Goal: Transaction & Acquisition: Download file/media

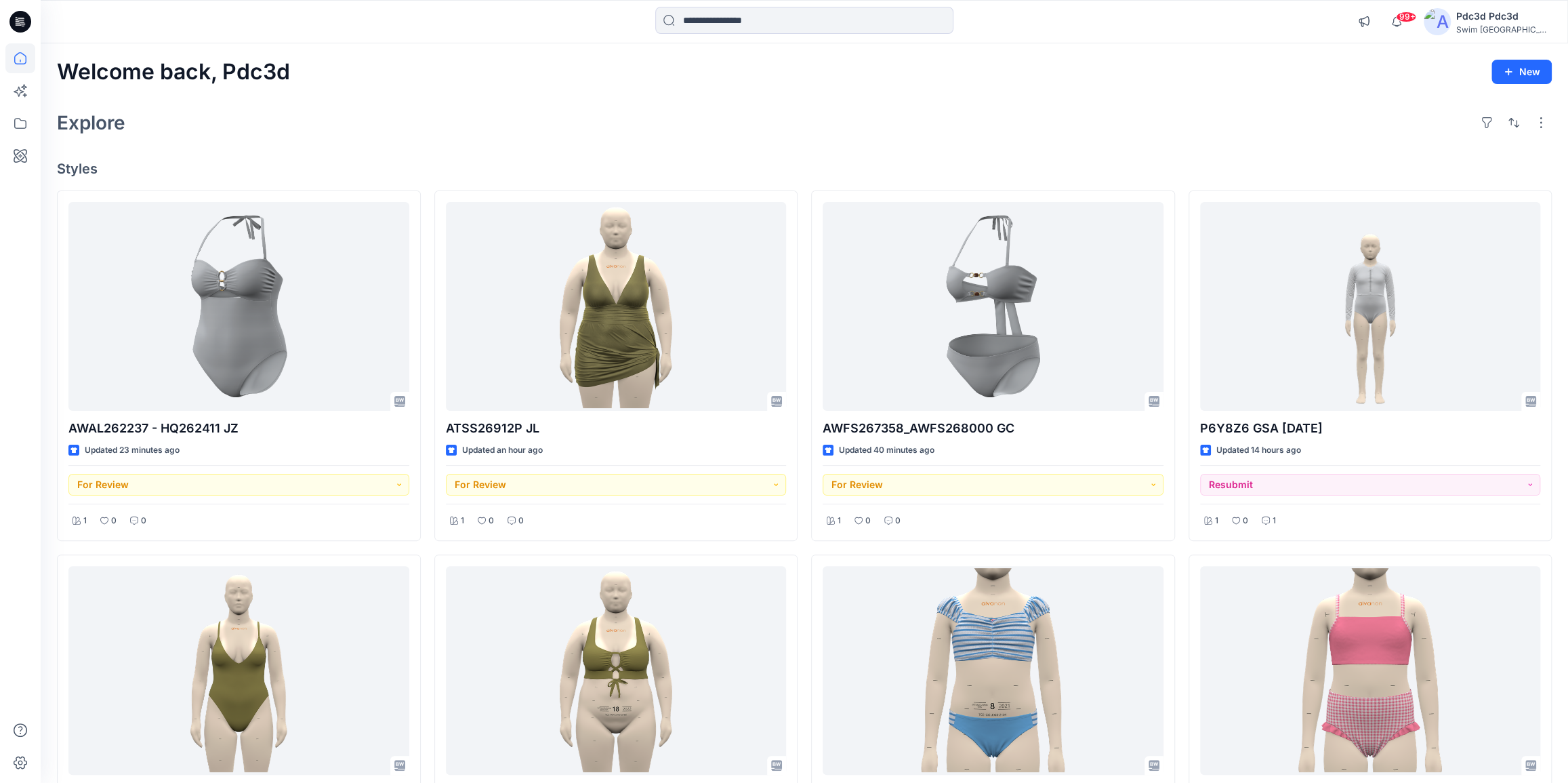
click at [516, 142] on div "Welcome back, Pdc3d New Explore Styles AWAL262237 - HQ262411 JZ Updated 23 minu…" at bounding box center [804, 689] width 1527 height 1291
click at [670, 163] on h4 "Styles" at bounding box center [804, 168] width 1495 height 16
click at [732, 23] on input at bounding box center [804, 20] width 298 height 27
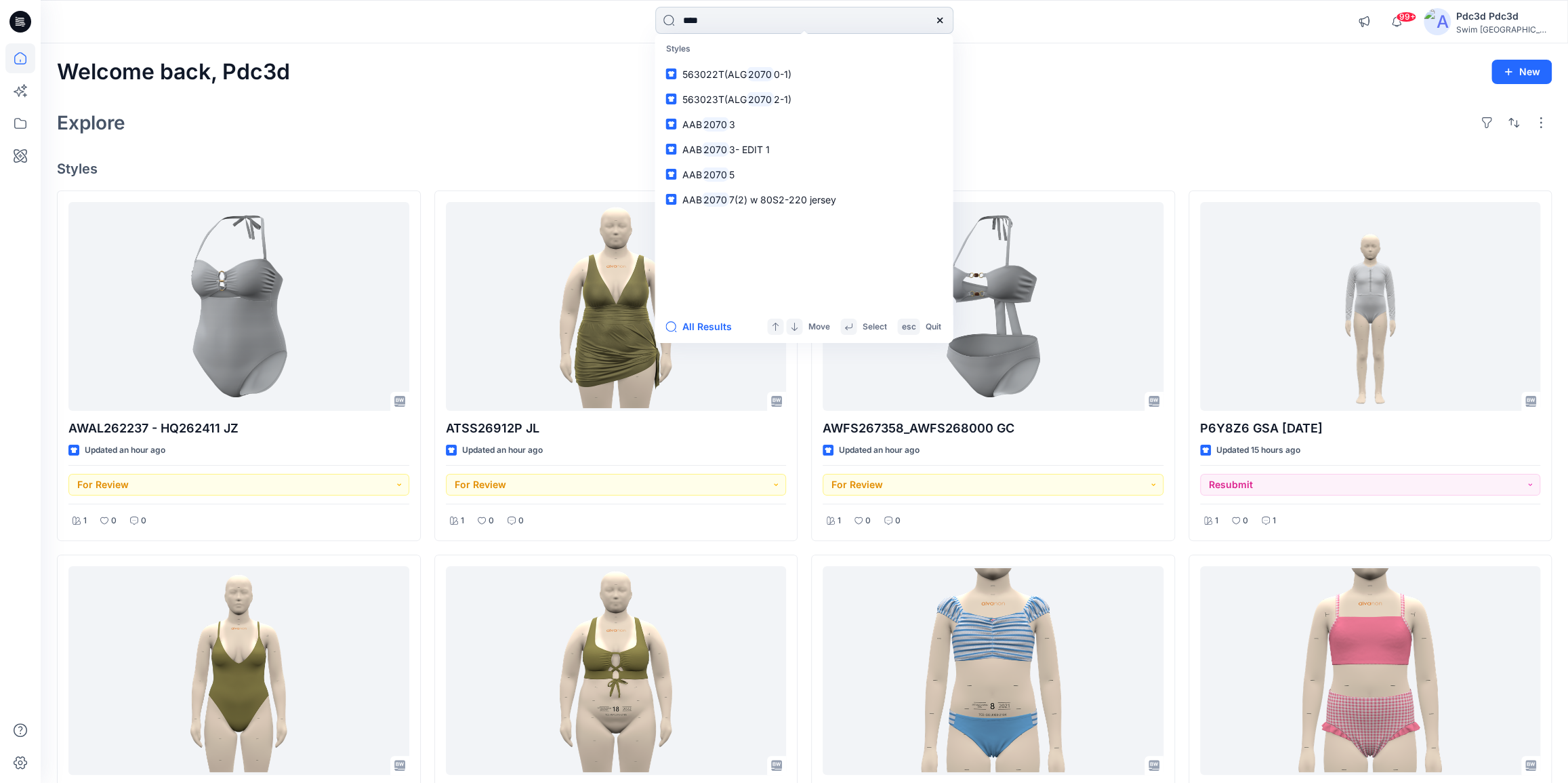
click at [692, 20] on input "****" at bounding box center [804, 20] width 298 height 27
click at [689, 20] on input "****" at bounding box center [804, 20] width 298 height 27
type input "*****"
click at [746, 147] on span "JZ" at bounding box center [748, 149] width 12 height 12
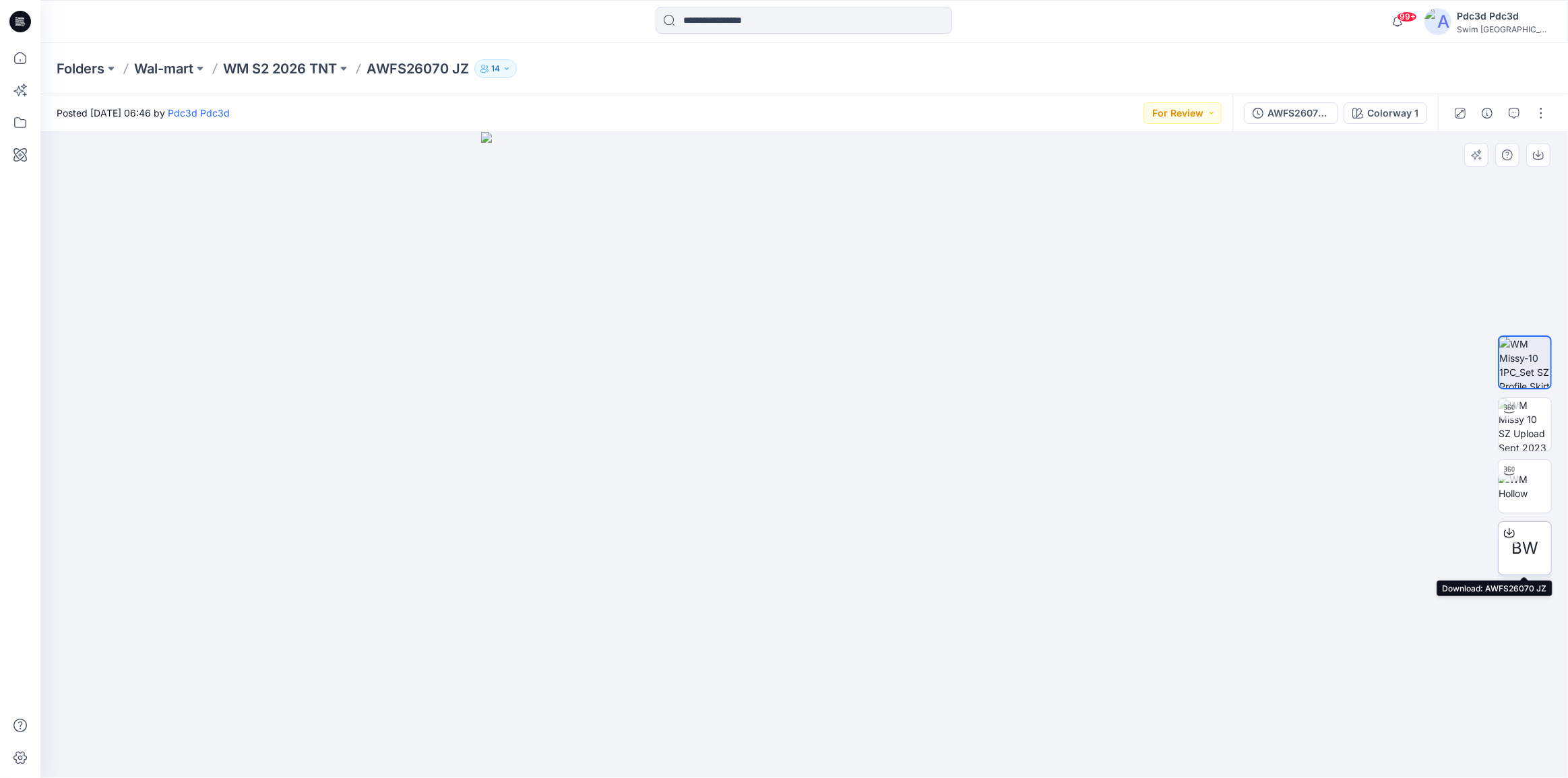
click at [1509, 528] on icon at bounding box center [1509, 532] width 11 height 11
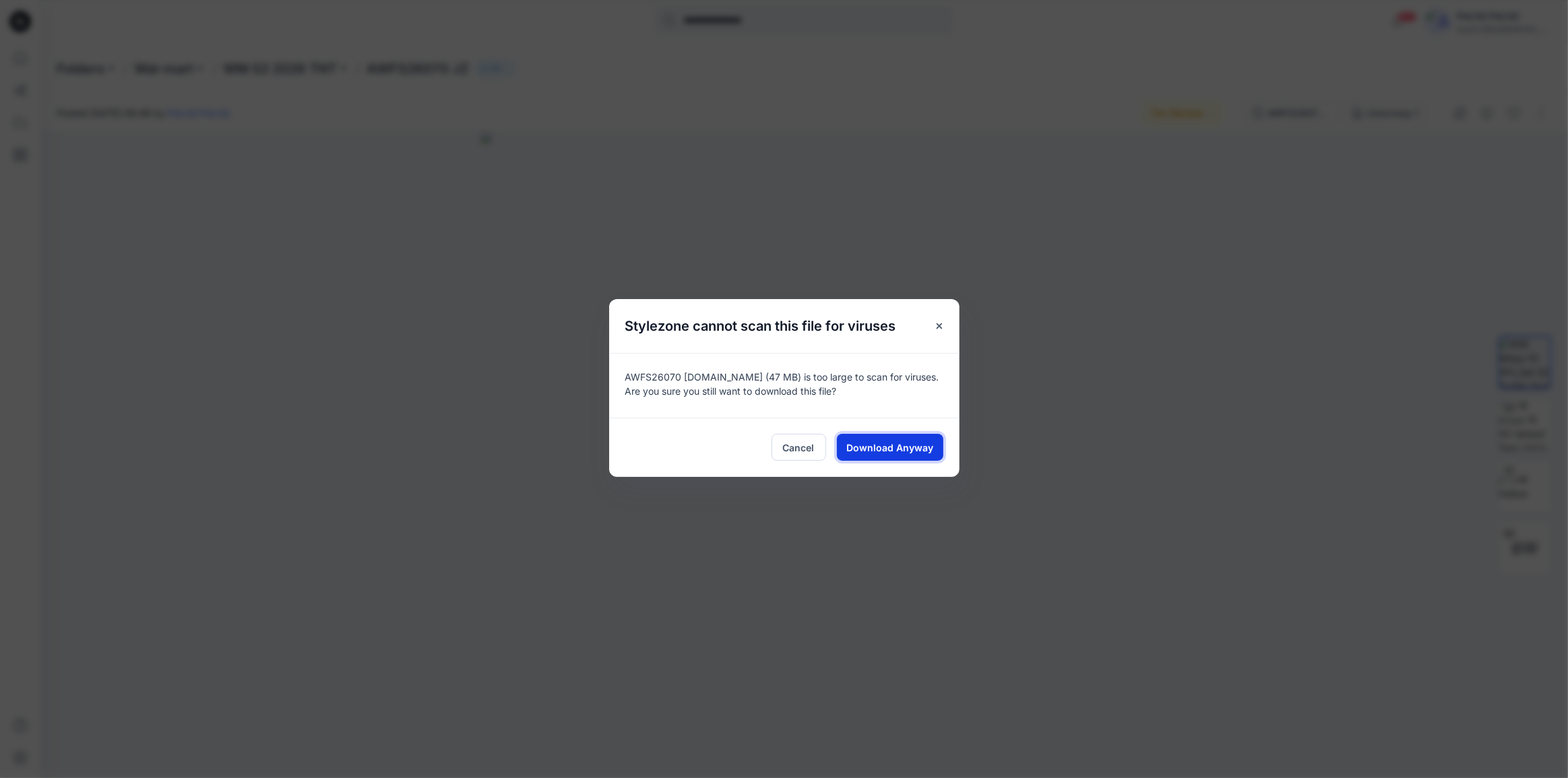
click at [884, 452] on span "Download Anyway" at bounding box center [889, 448] width 87 height 14
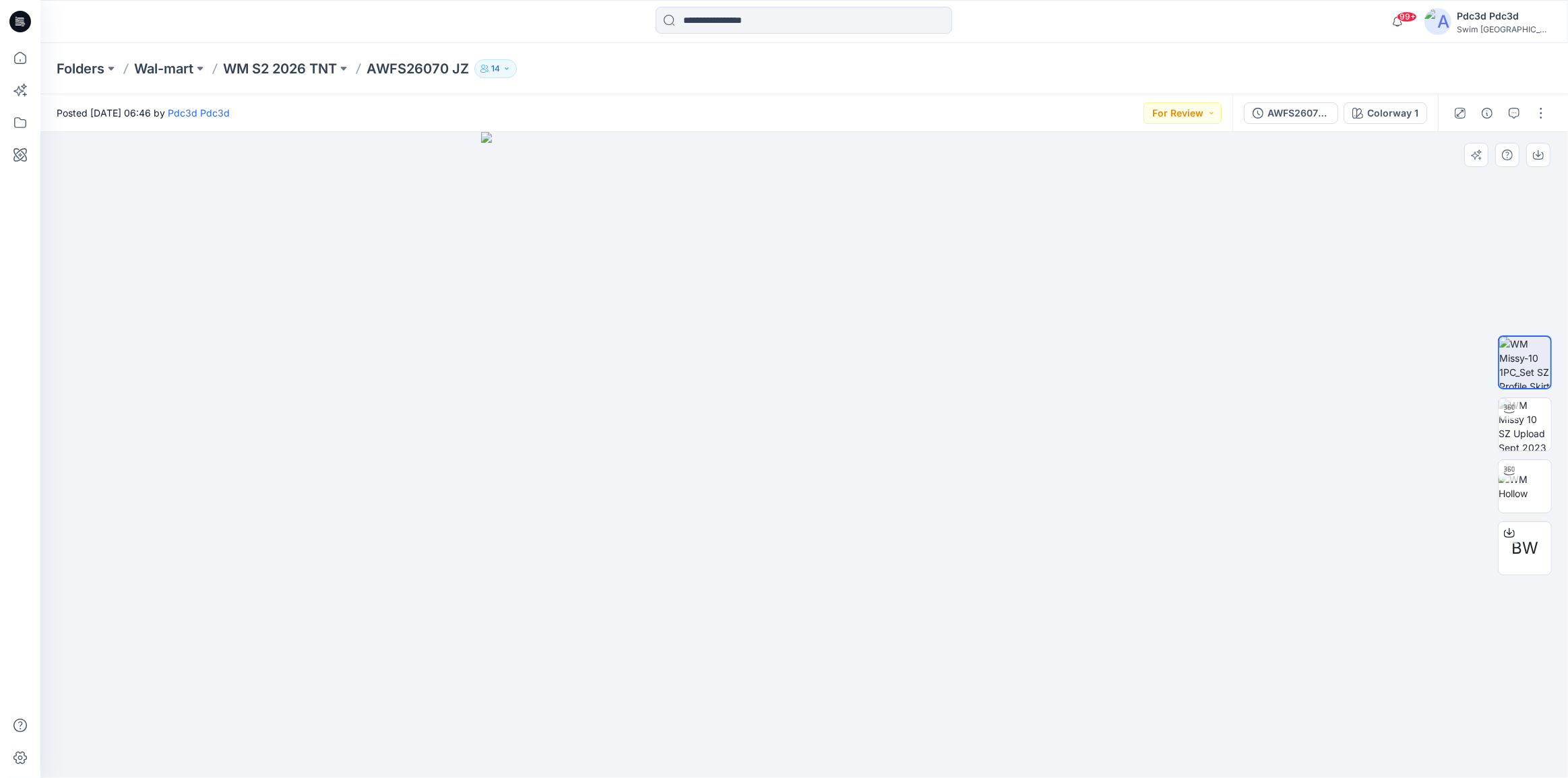
click at [1018, 691] on img at bounding box center [804, 455] width 646 height 646
click at [885, 701] on img at bounding box center [804, 455] width 646 height 646
click at [8, 60] on icon at bounding box center [19, 58] width 30 height 30
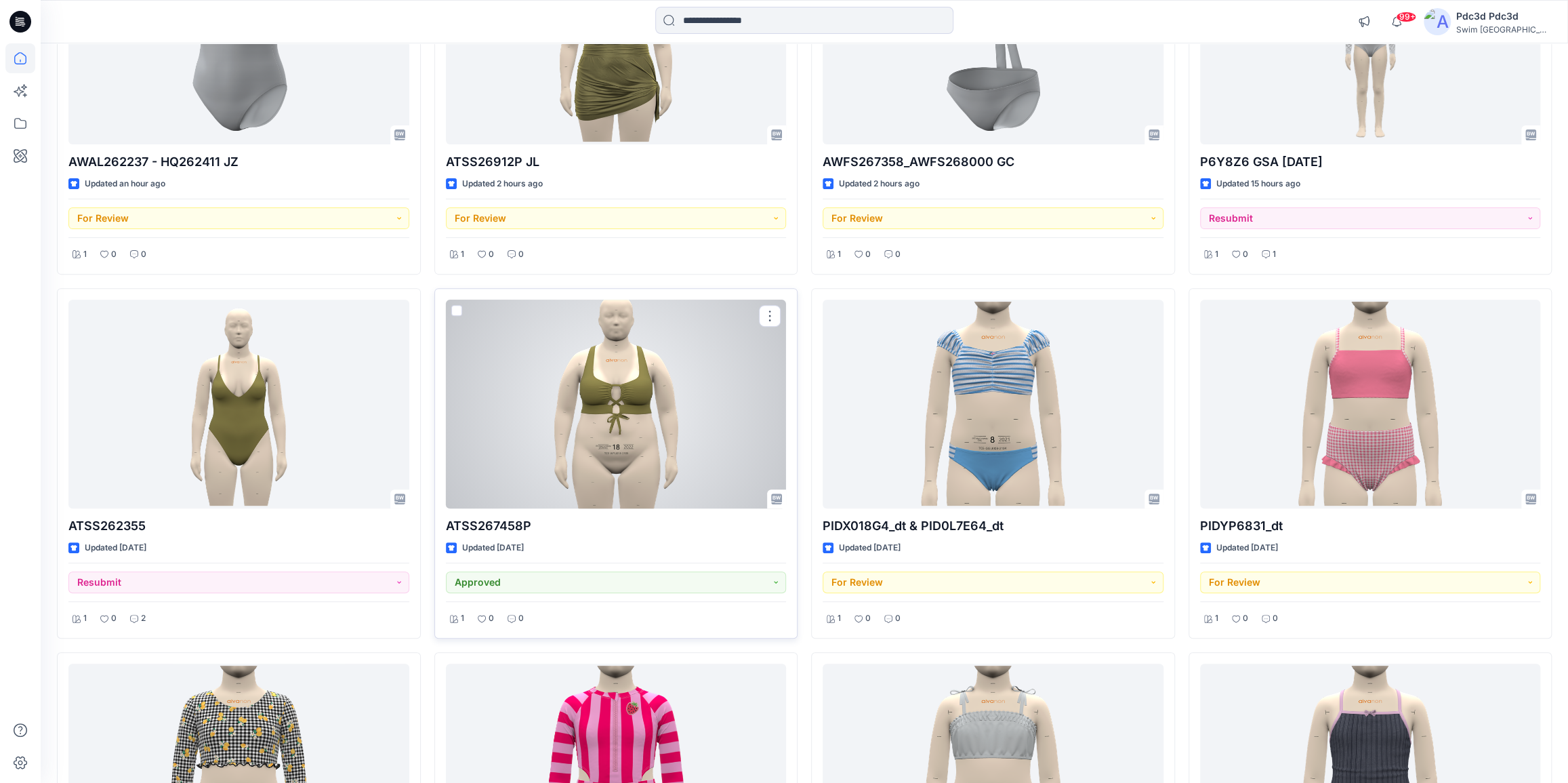
scroll to position [308, 0]
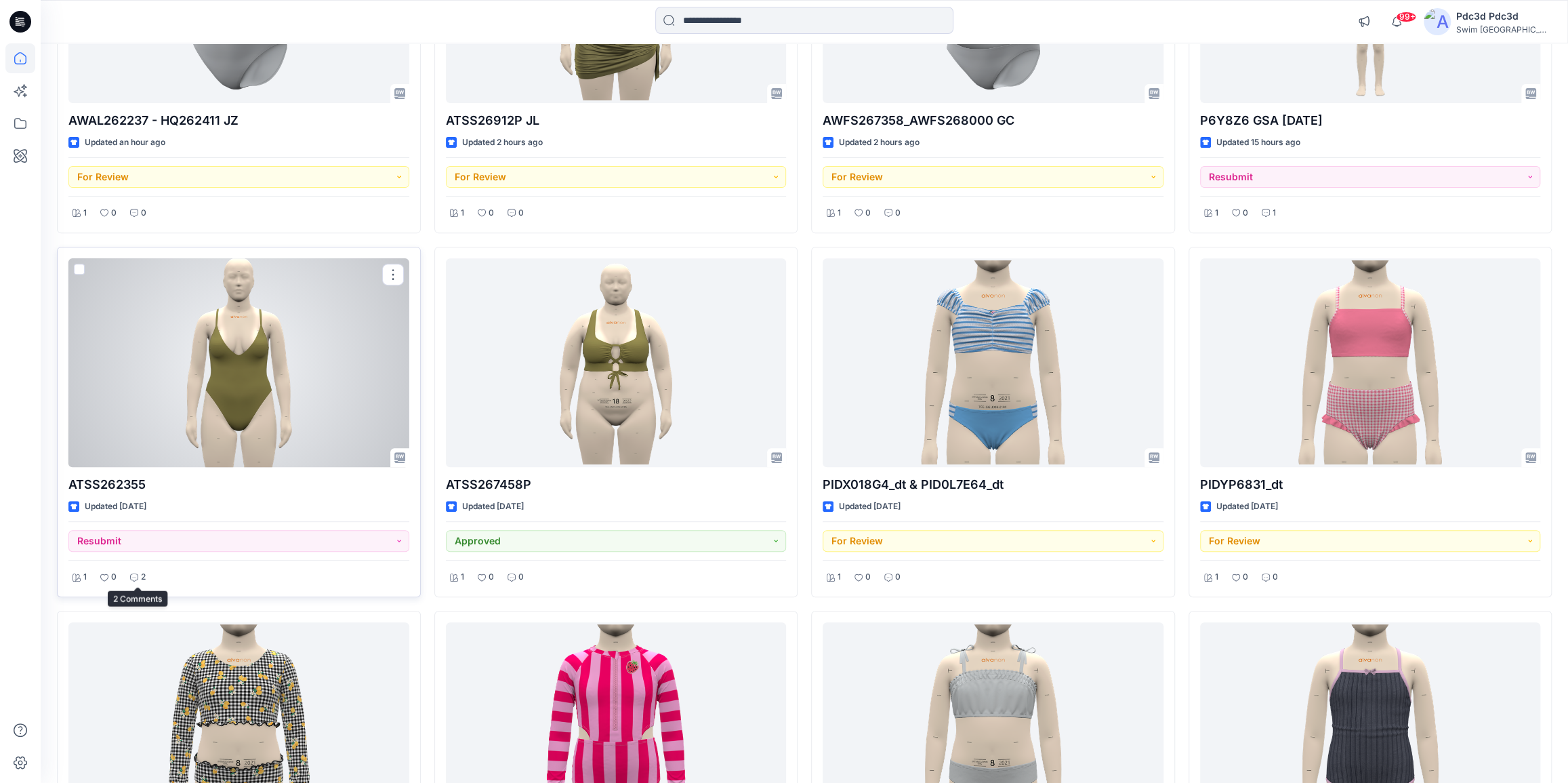
click at [136, 578] on icon at bounding box center [133, 577] width 8 height 8
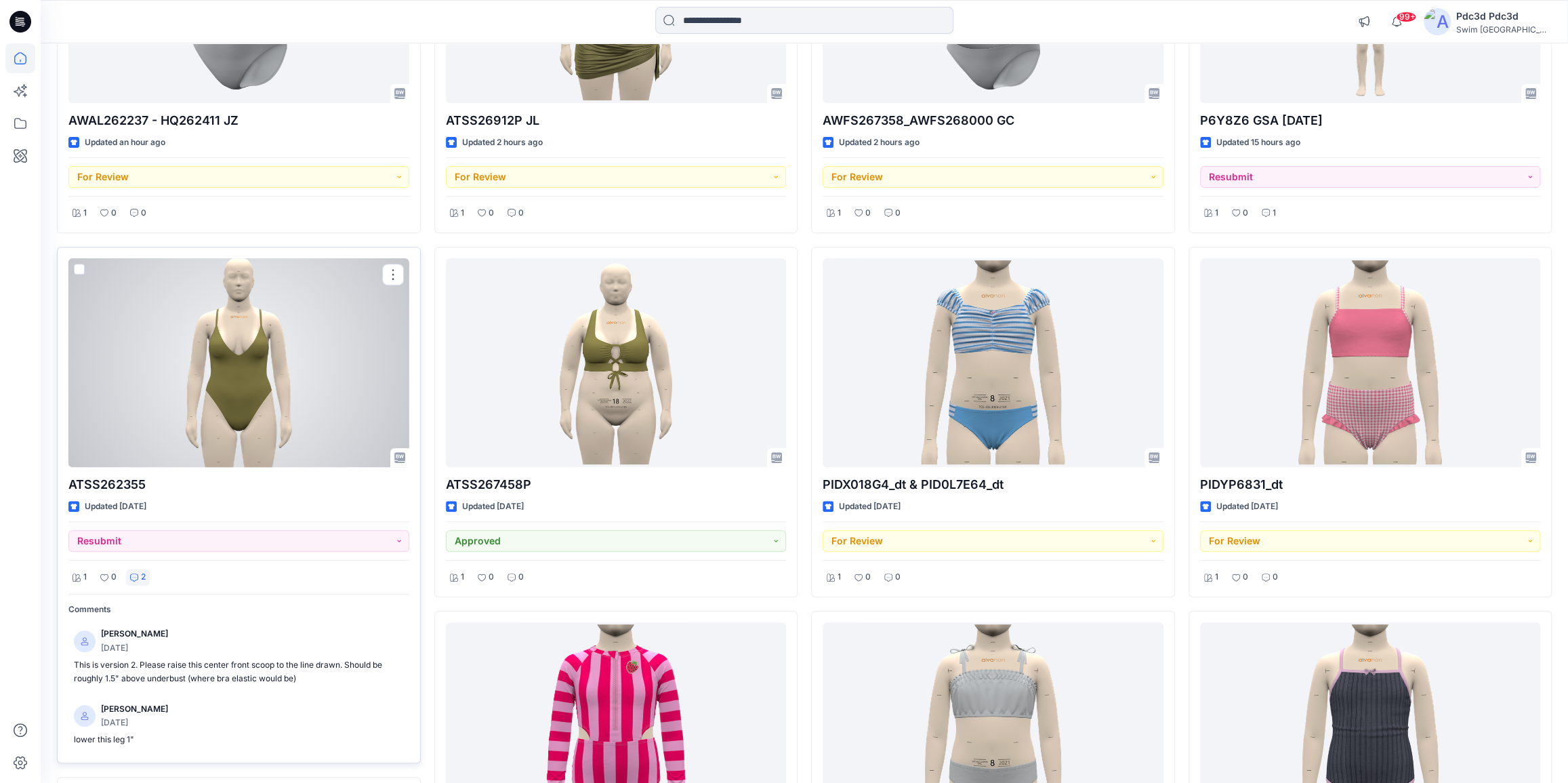
click at [136, 578] on icon at bounding box center [133, 577] width 8 height 8
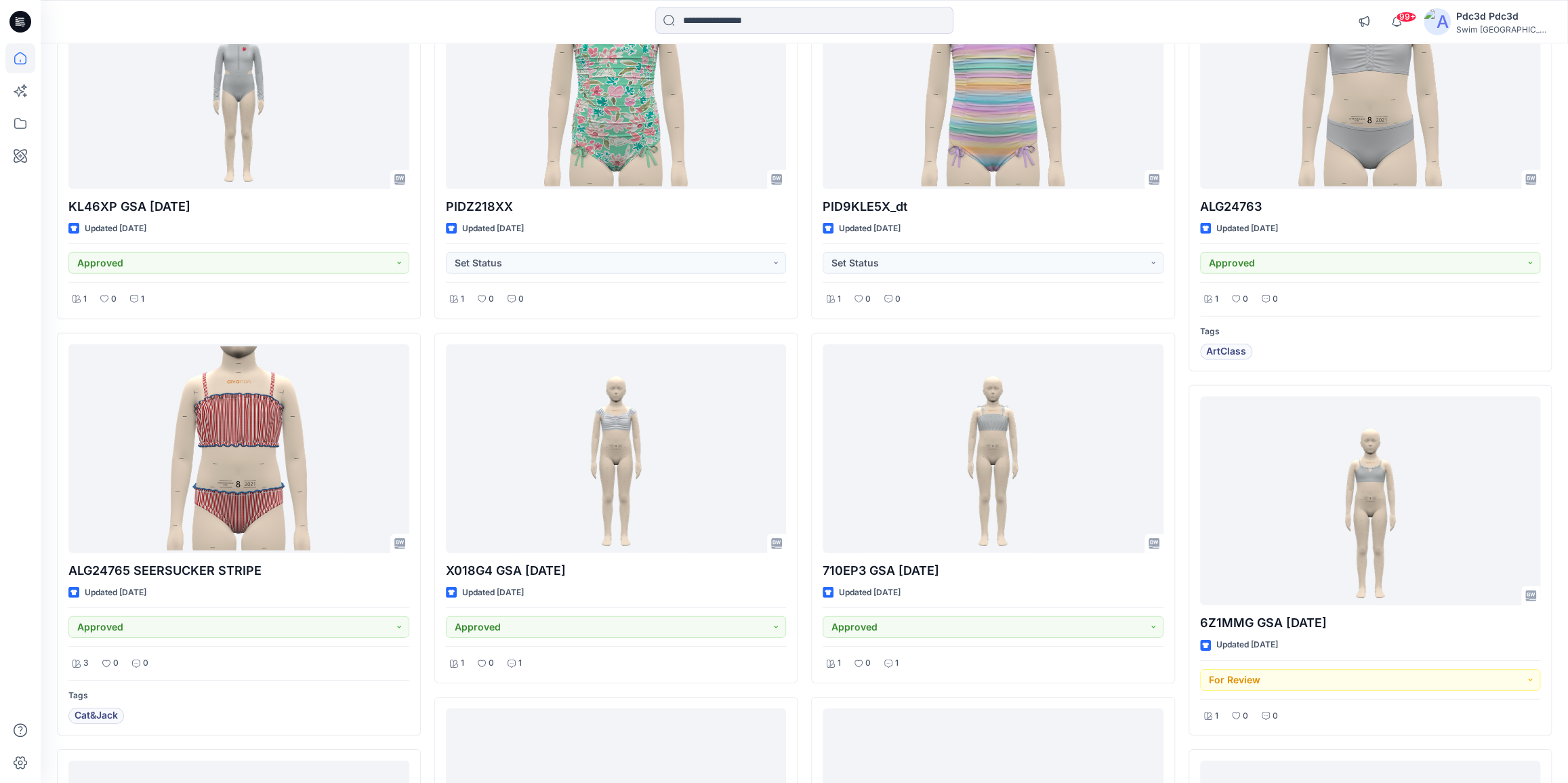
scroll to position [3216, 0]
